Goal: Information Seeking & Learning: Compare options

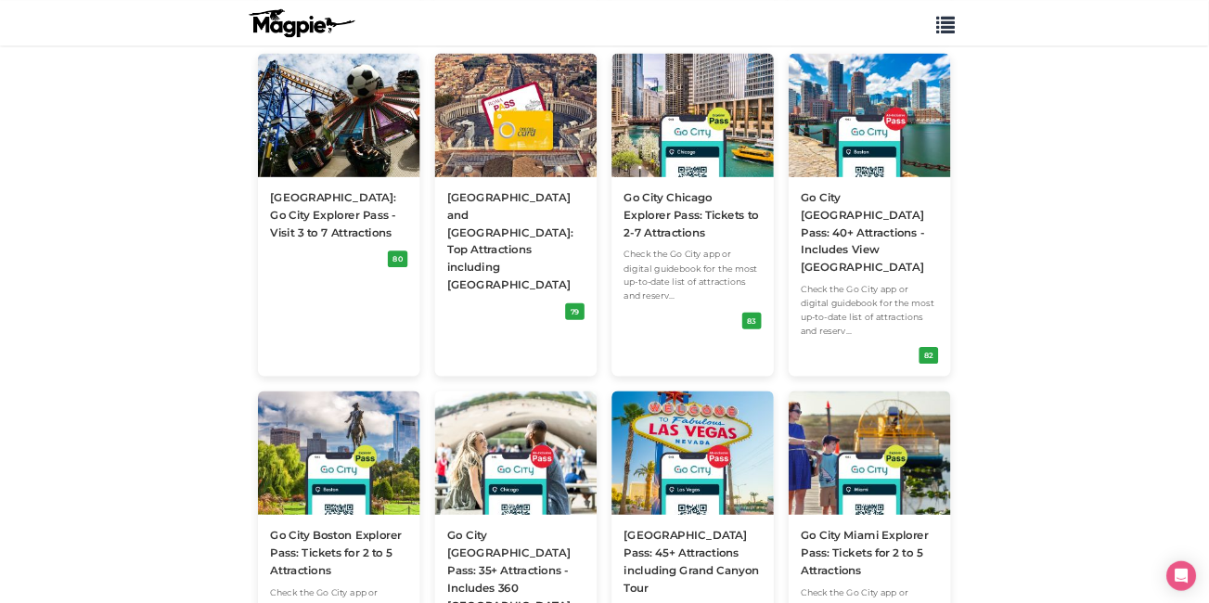
scroll to position [742, 0]
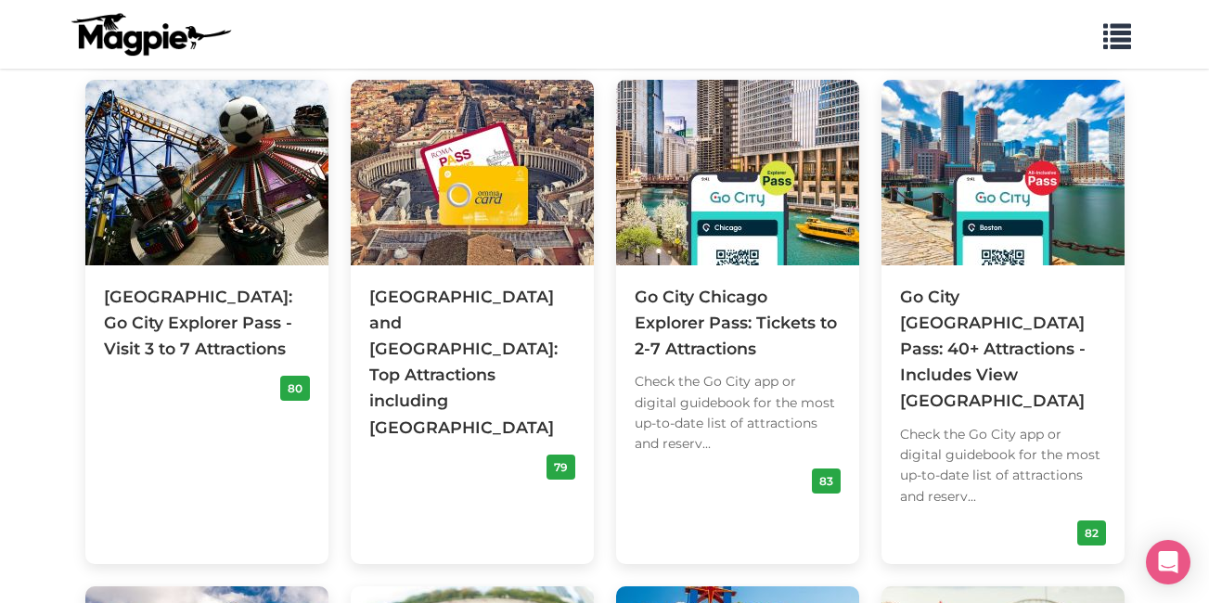
drag, startPoint x: 2403, startPoint y: 0, endPoint x: 58, endPoint y: 237, distance: 2357.3
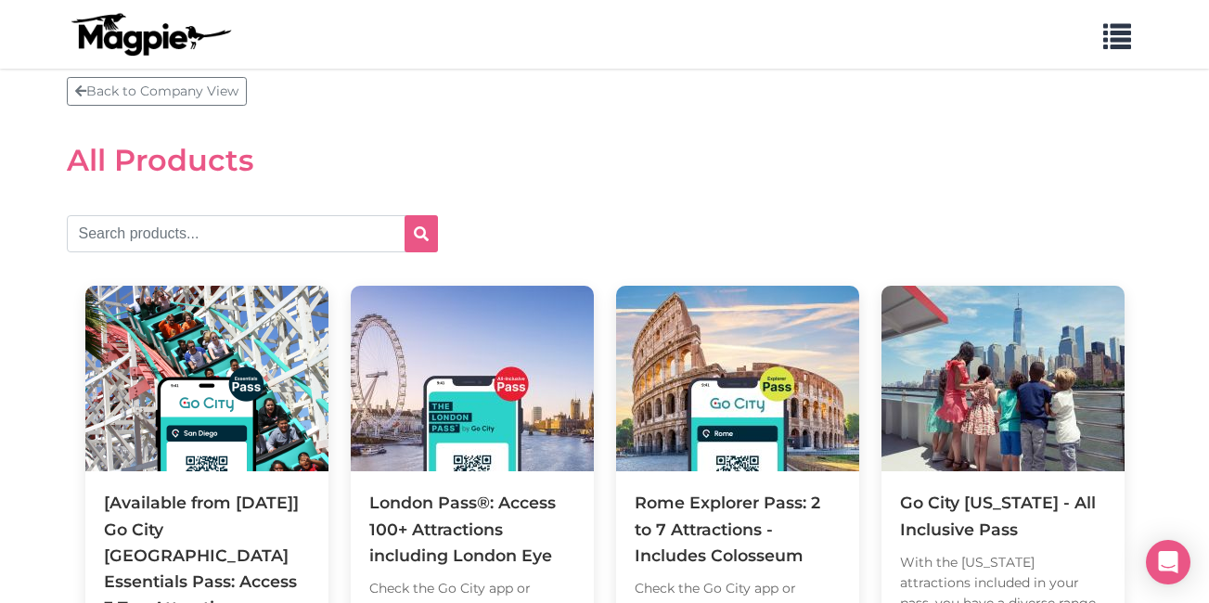
scroll to position [0, 0]
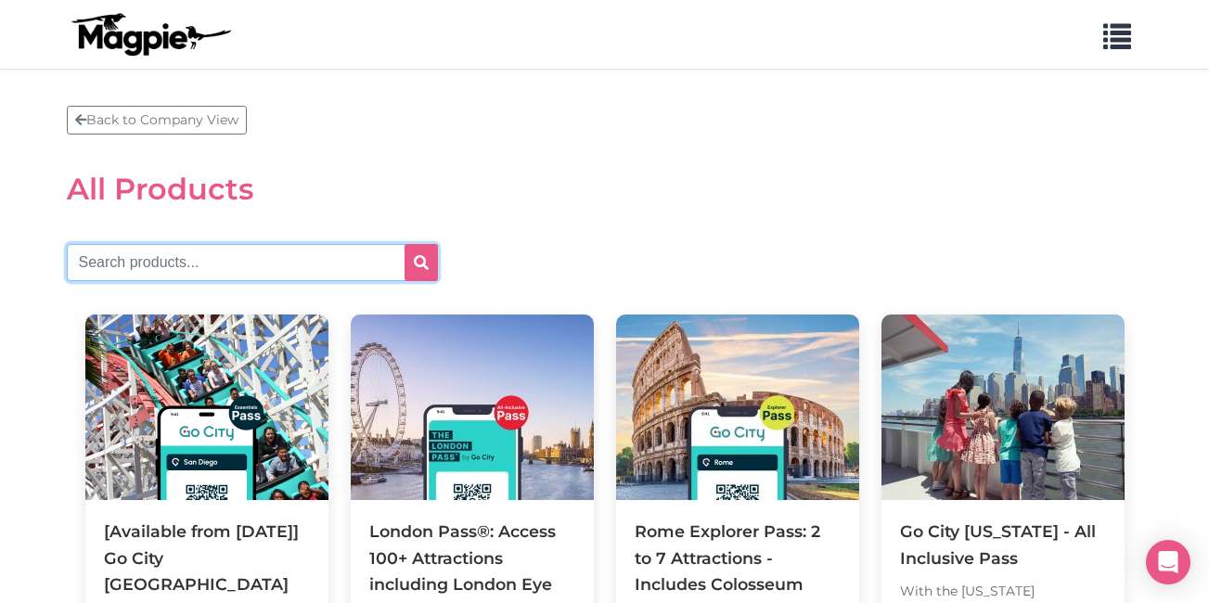
click at [282, 262] on input "text" at bounding box center [252, 262] width 371 height 37
type input "[GEOGRAPHIC_DATA]"
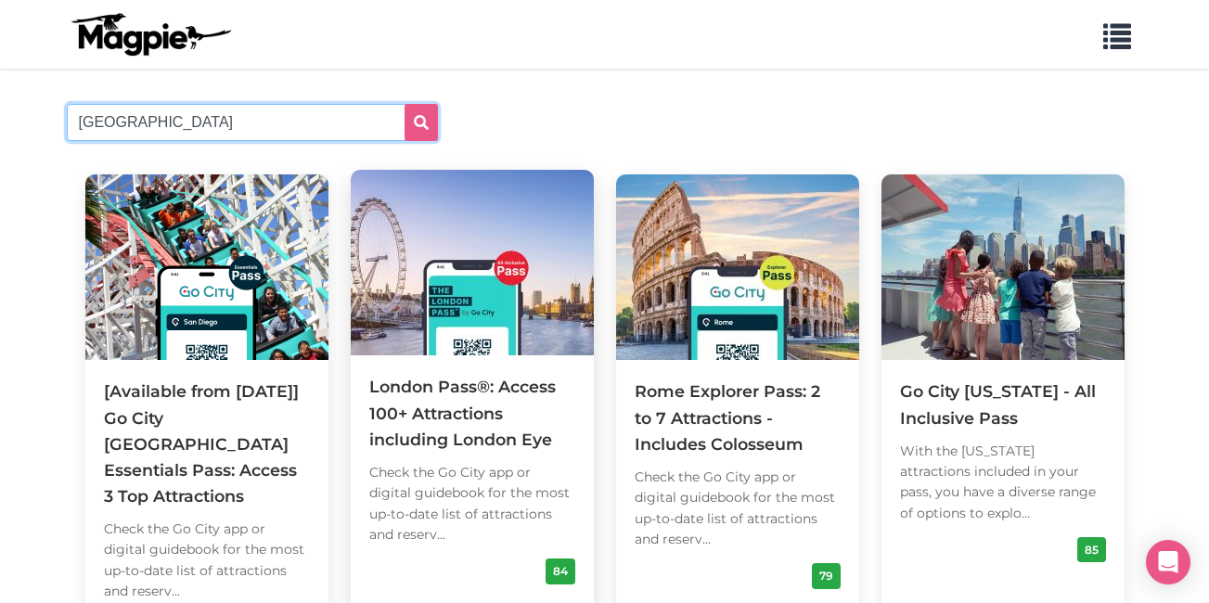
scroll to position [186, 0]
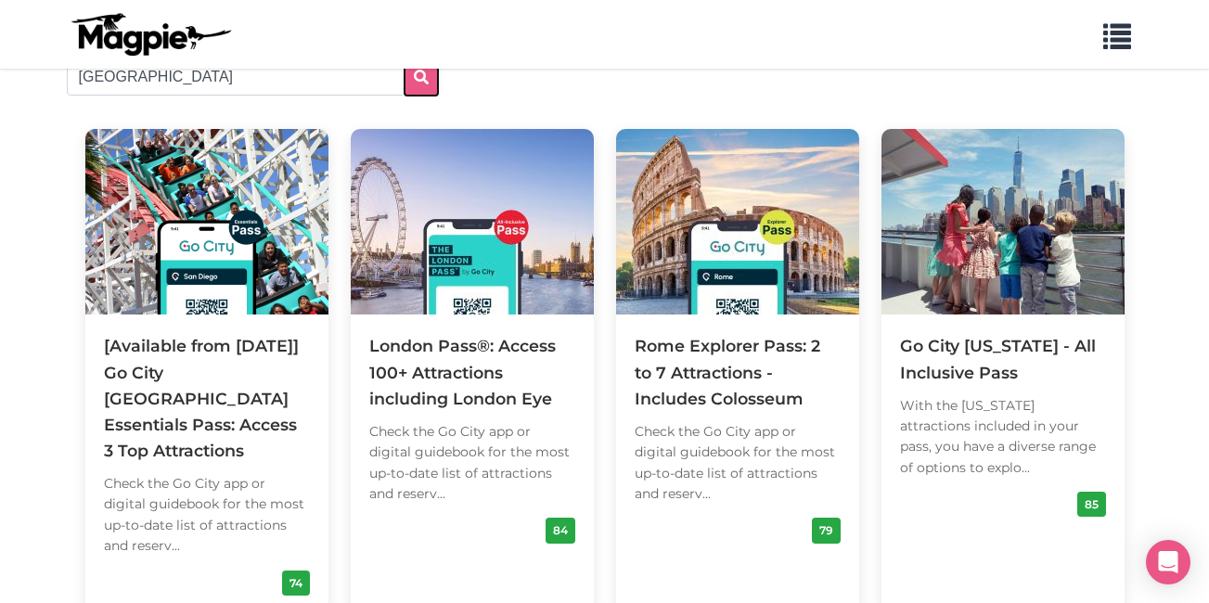
click at [423, 76] on icon "submit" at bounding box center [421, 77] width 15 height 15
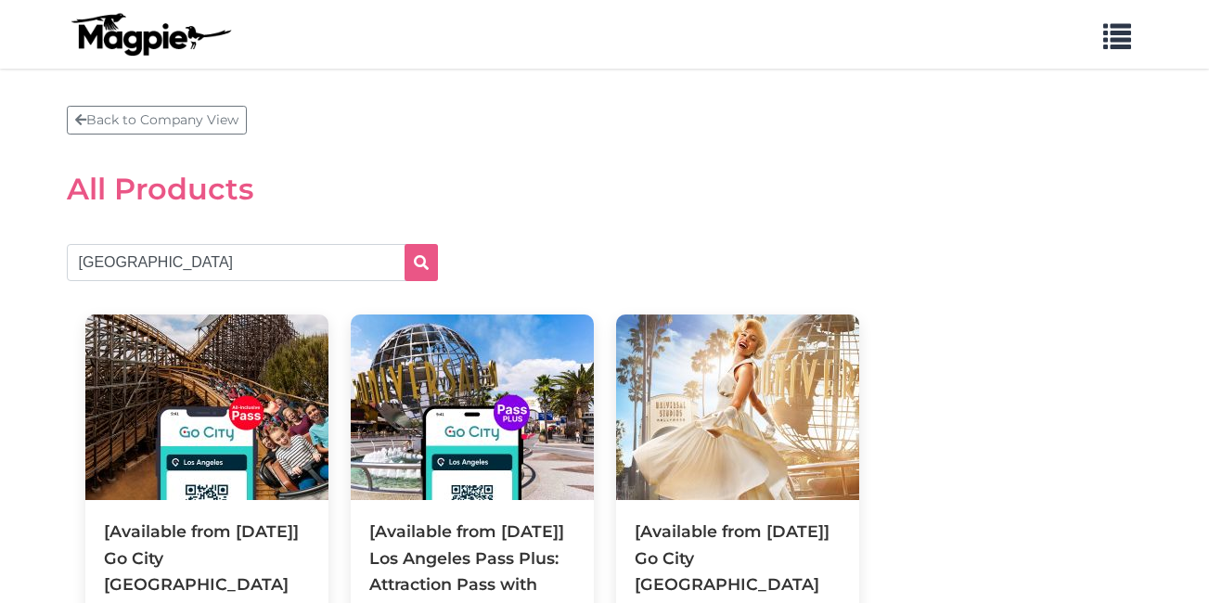
scroll to position [186, 0]
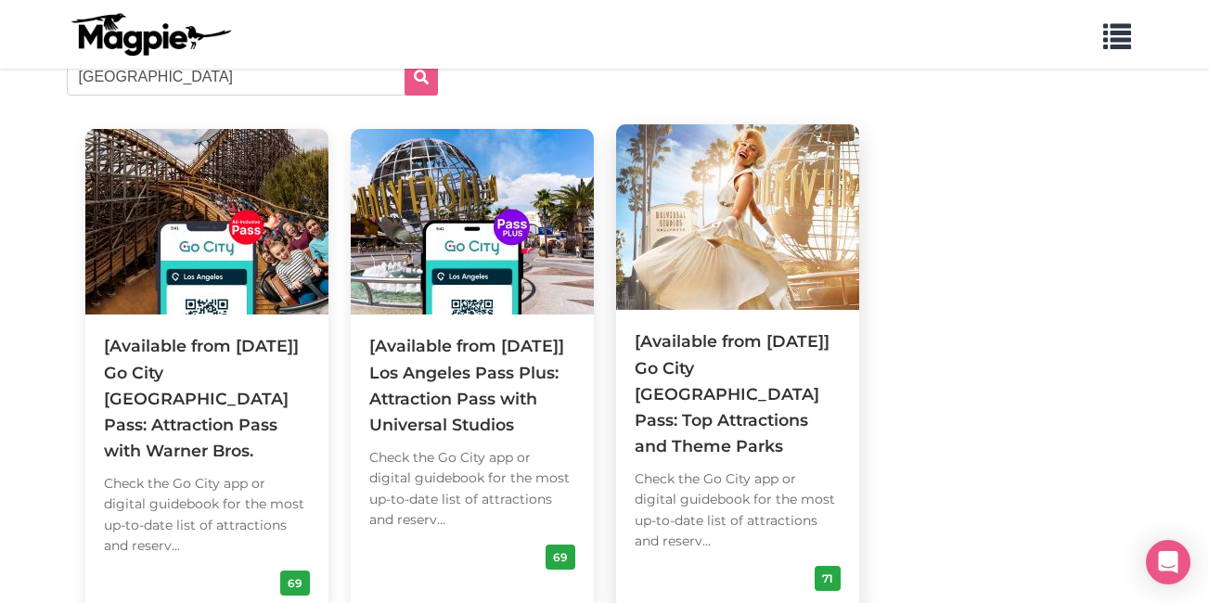
click at [748, 409] on div "[Available from 4 August] Go City Los Angeles Pass: Top Attractions and Theme P…" at bounding box center [738, 393] width 206 height 131
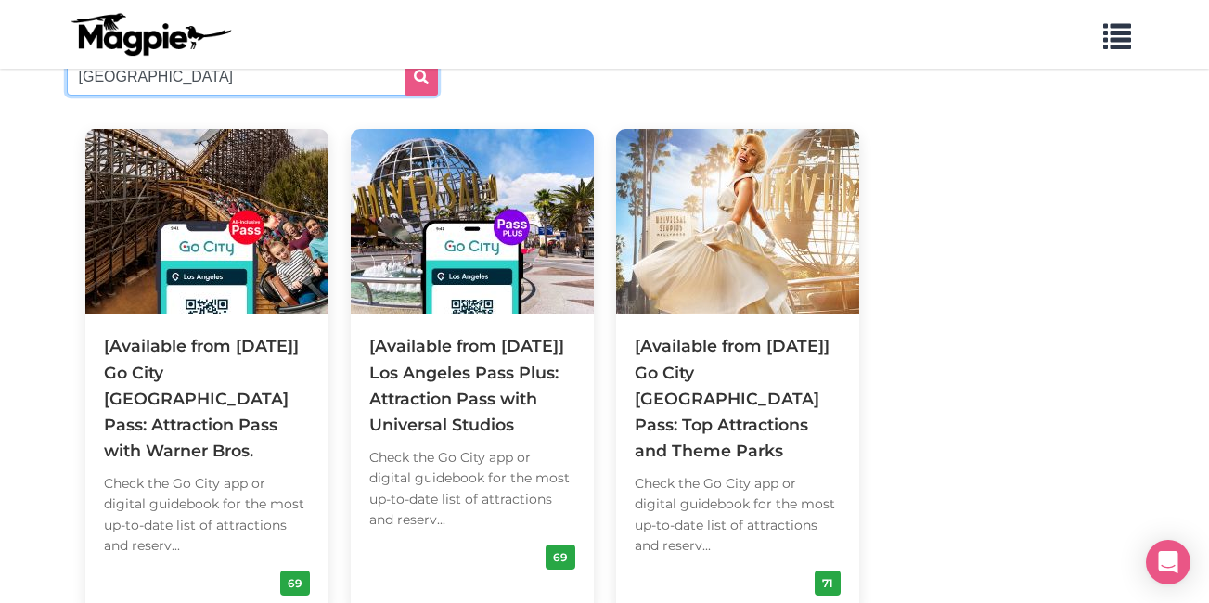
click at [302, 74] on input "[GEOGRAPHIC_DATA]" at bounding box center [252, 76] width 371 height 37
type input "l"
type input "san diego"
click at [426, 78] on icon "submit" at bounding box center [421, 77] width 15 height 15
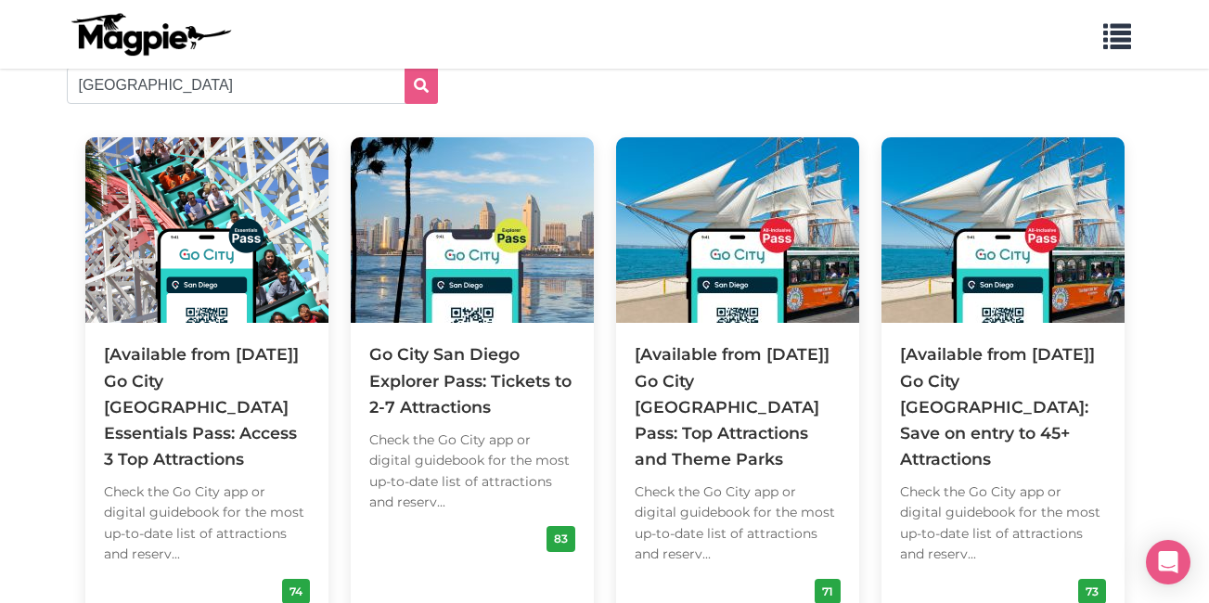
scroll to position [186, 0]
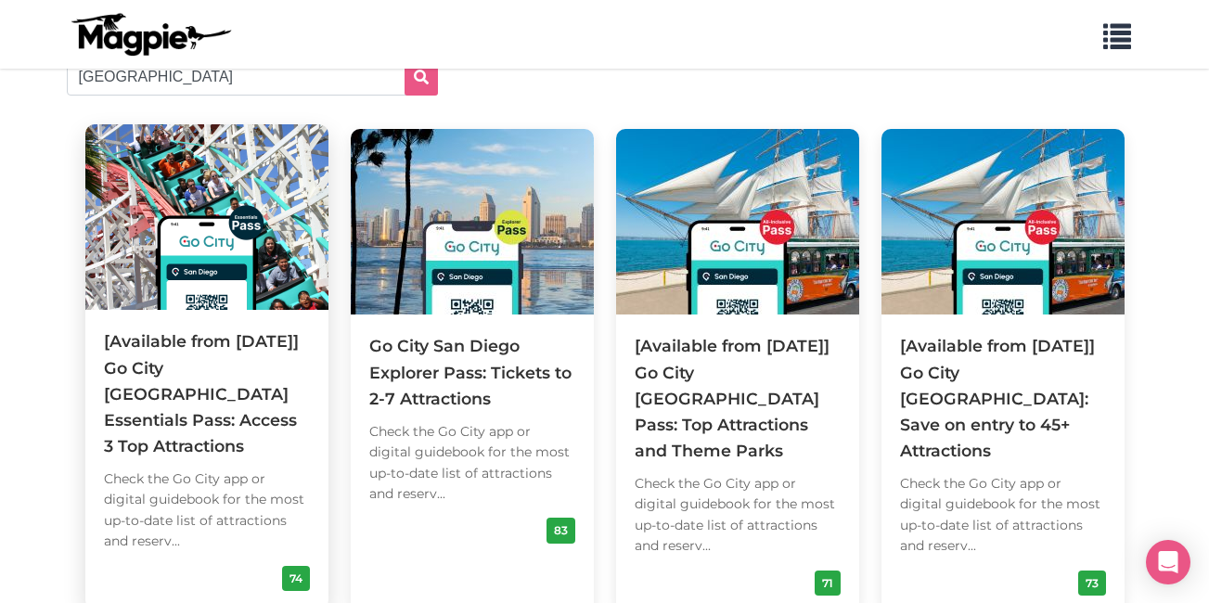
click at [197, 392] on div "[Available from [DATE]] Go City [GEOGRAPHIC_DATA] Essentials Pass: Access 3 Top…" at bounding box center [207, 393] width 206 height 131
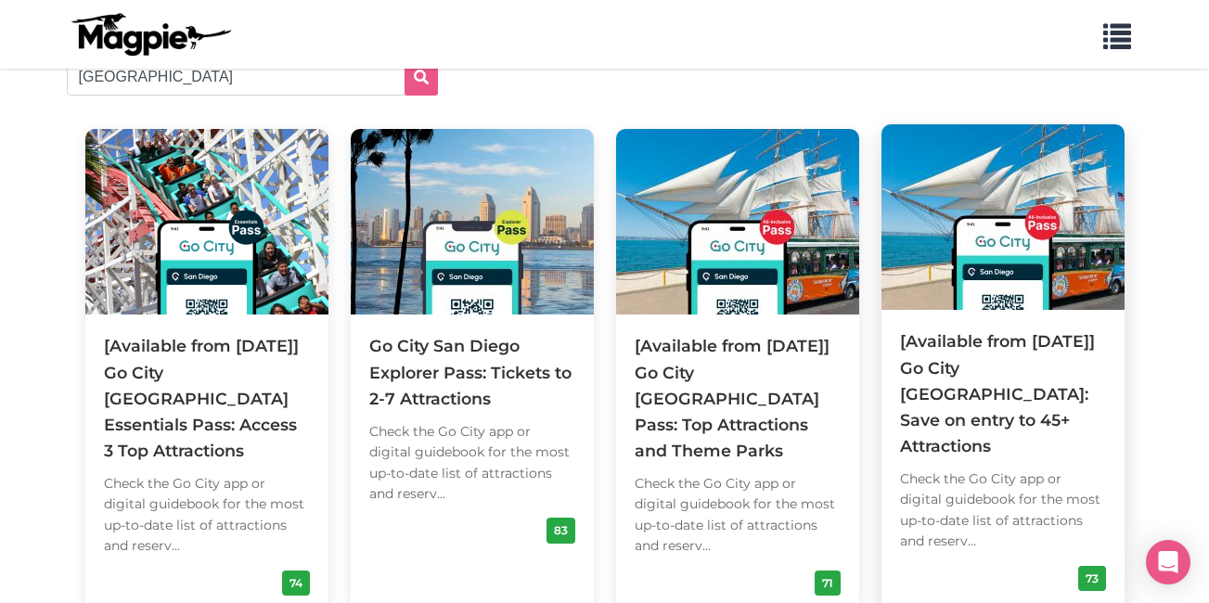
click at [943, 389] on div "[Available from [DATE]] Go City [GEOGRAPHIC_DATA]: Save on entry to 45+ Attract…" at bounding box center [1003, 393] width 206 height 131
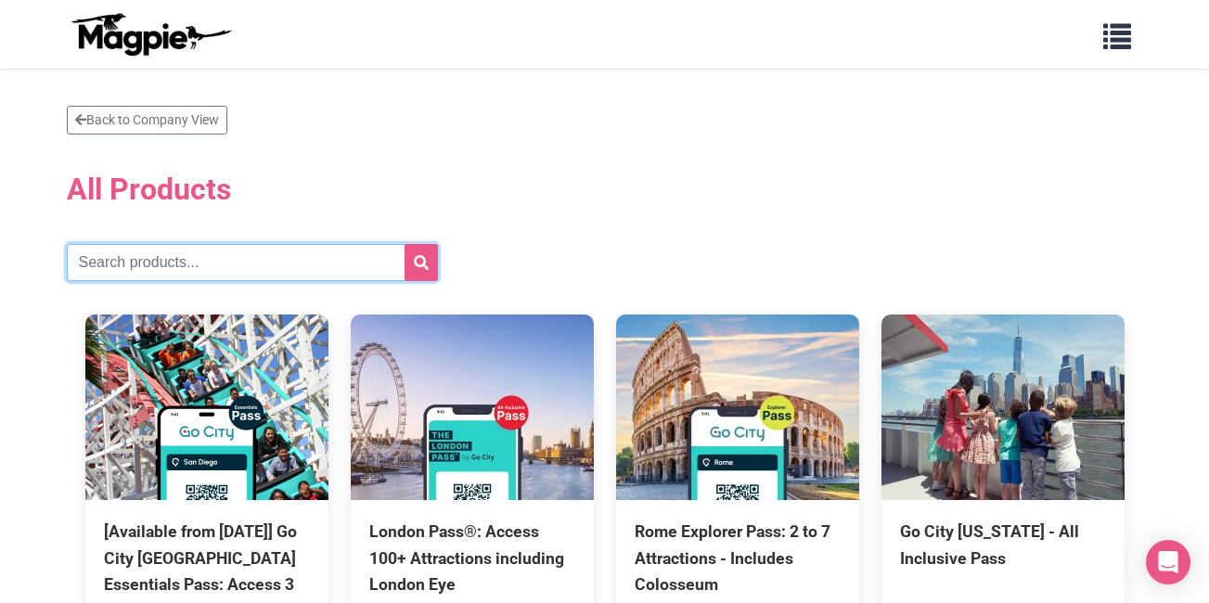
click at [232, 259] on input "text" at bounding box center [252, 262] width 371 height 37
type input "san di"
click at [404, 244] on button "submit" at bounding box center [420, 262] width 33 height 37
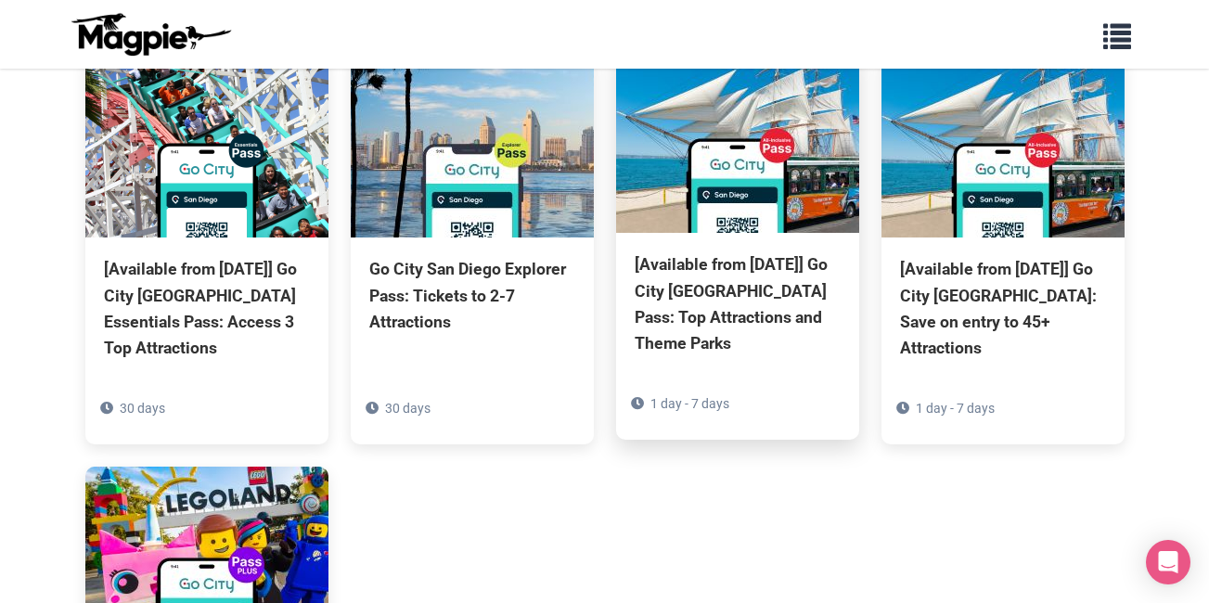
scroll to position [278, 0]
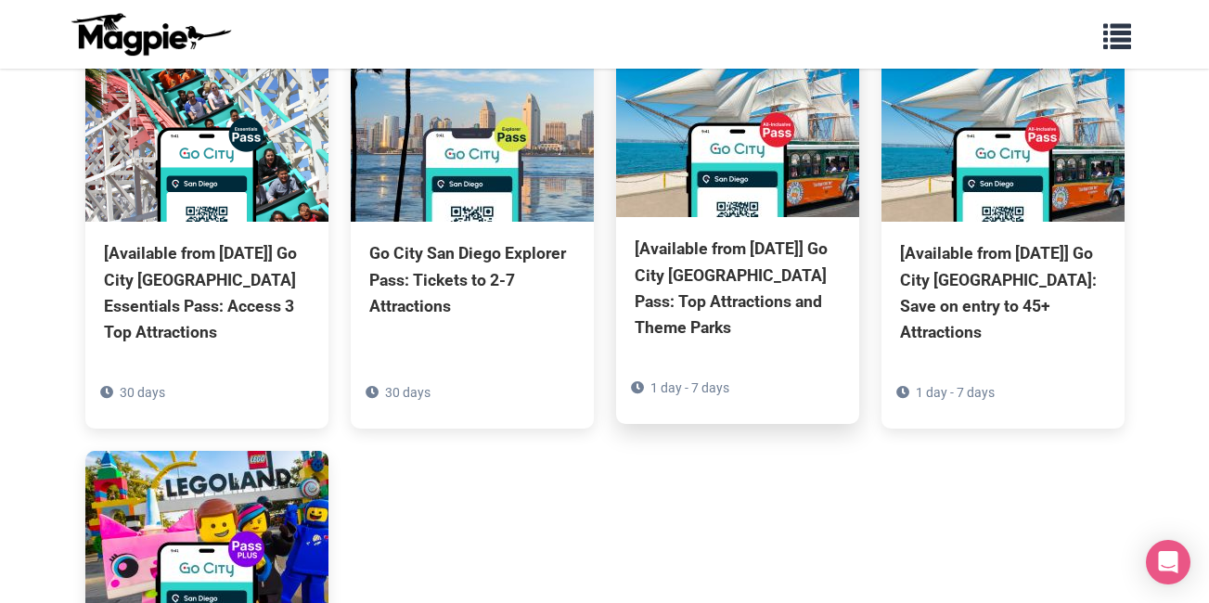
click at [740, 263] on div "[Available from [DATE]] Go City [GEOGRAPHIC_DATA] Pass: Top Attractions and The…" at bounding box center [738, 288] width 206 height 105
